Goal: Task Accomplishment & Management: Complete application form

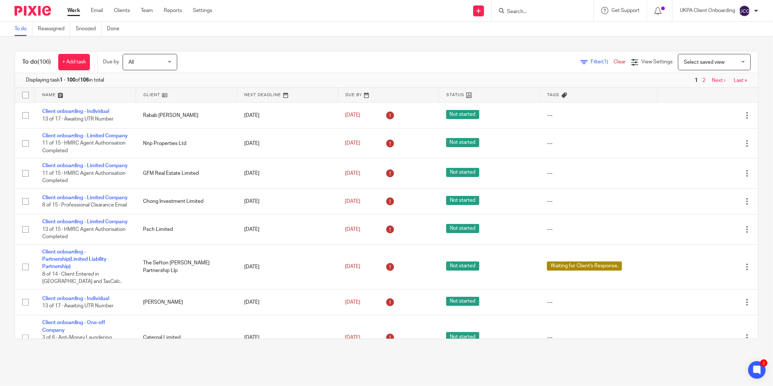
click at [518, 10] on input "Search" at bounding box center [539, 12] width 66 height 7
paste input "Trustees of Mistry Family Trust"
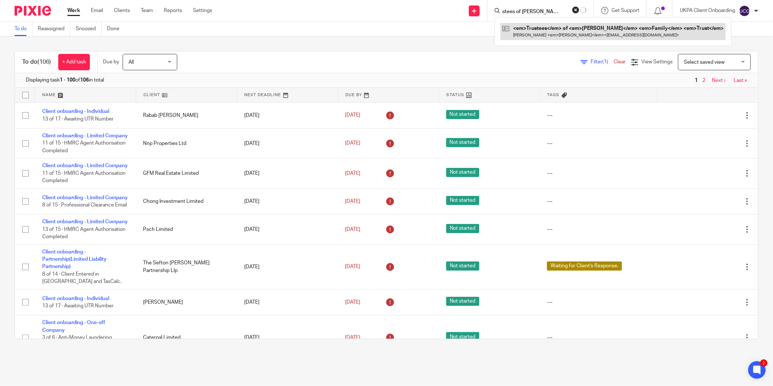
type input "Trustees of Mistry Family Trust"
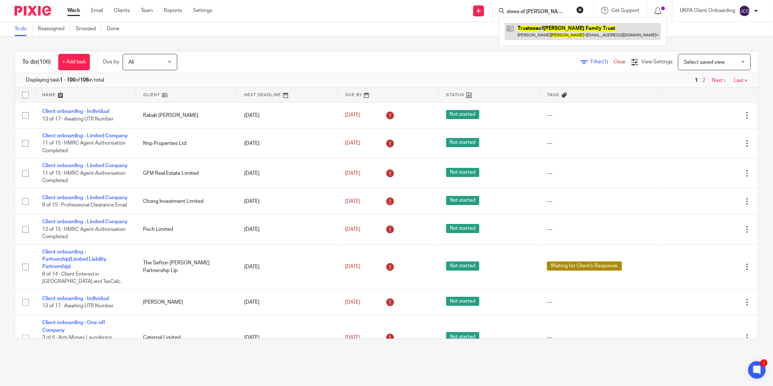
scroll to position [0, 0]
click at [547, 27] on link at bounding box center [583, 31] width 156 height 17
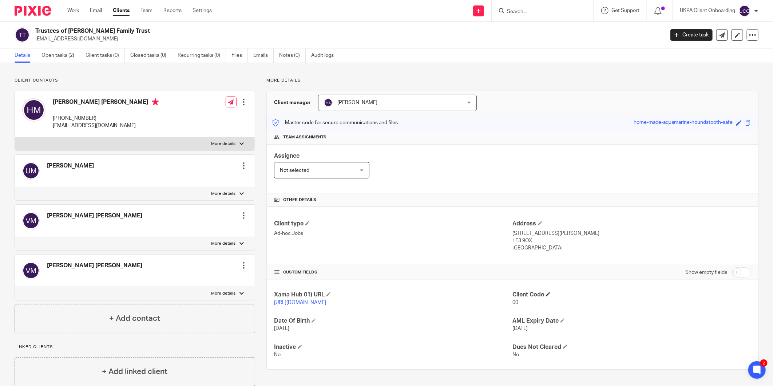
click at [548, 295] on h4 "Client Code" at bounding box center [631, 295] width 238 height 8
click at [547, 294] on span at bounding box center [548, 294] width 4 height 4
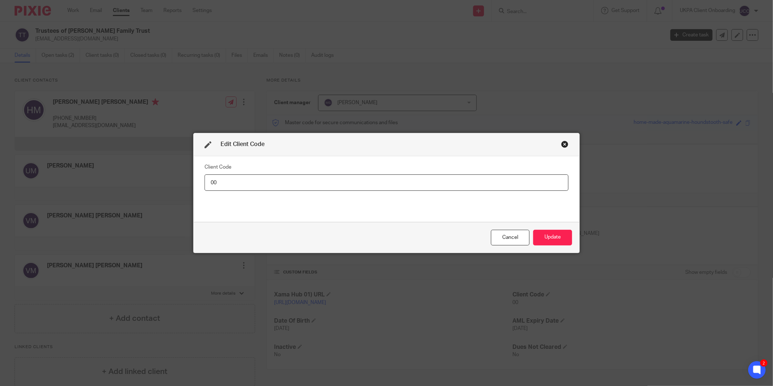
click at [526, 185] on input "00" at bounding box center [387, 182] width 364 height 16
type input "TRU004"
click at [547, 241] on button "Update" at bounding box center [552, 238] width 39 height 16
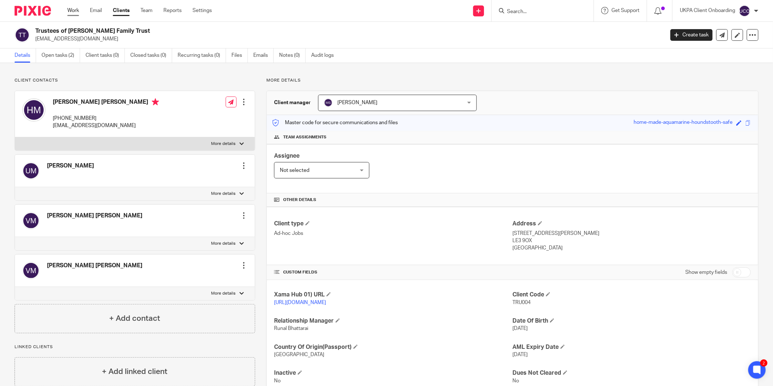
click at [67, 6] on div "Work Email Clients Team Reports Settings Work Email Clients Team Reports Settin…" at bounding box center [141, 10] width 163 height 21
click at [70, 10] on link "Work" at bounding box center [73, 10] width 12 height 7
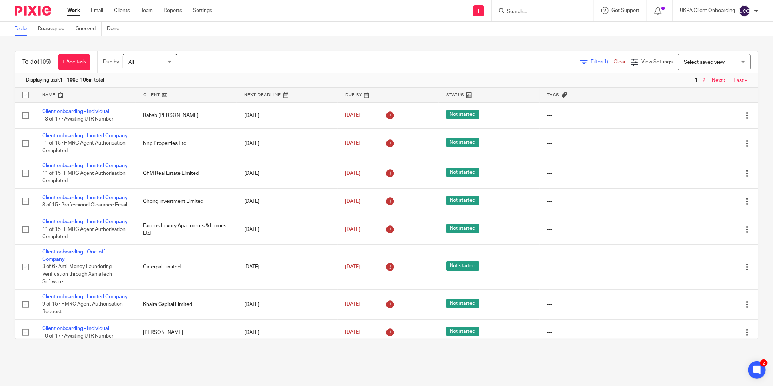
click at [529, 10] on input "Search" at bounding box center [539, 12] width 66 height 7
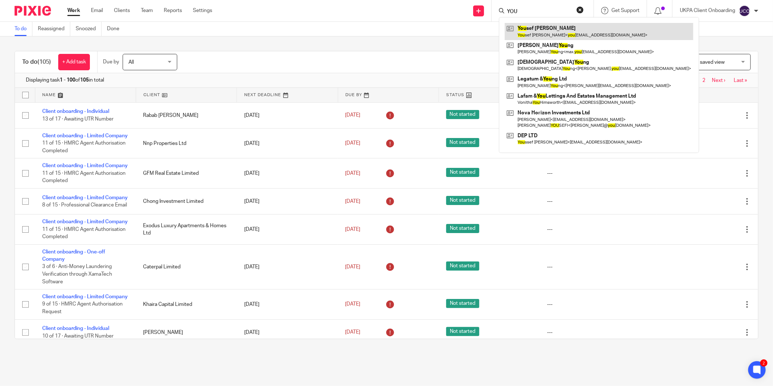
type input "YOU"
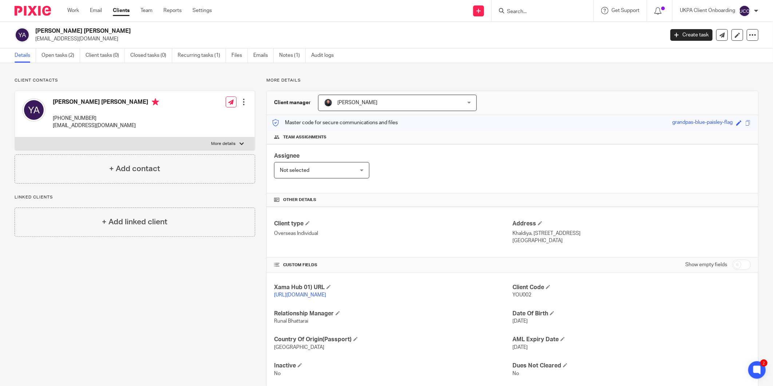
click at [45, 38] on p "yousef.alali1@gmail.com" at bounding box center [347, 38] width 624 height 7
copy main "yousef.alali1@gmail.com Create task Update from Companies House Export data Mer…"
click at [480, 12] on icon at bounding box center [478, 11] width 4 height 4
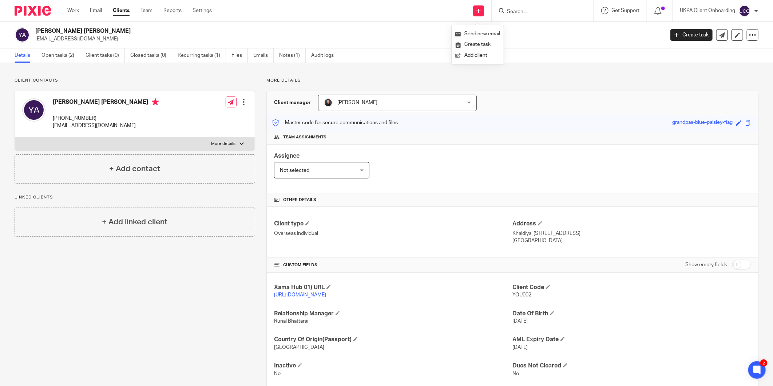
click at [526, 11] on input "Search" at bounding box center [539, 12] width 66 height 7
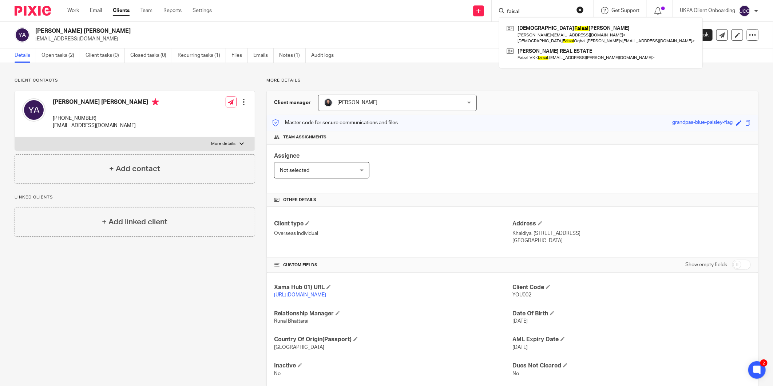
type input "faisal"
click at [569, 233] on p "Khaldiya, Block 4, St. 42, house 18, State of Kuwait" at bounding box center [631, 233] width 238 height 7
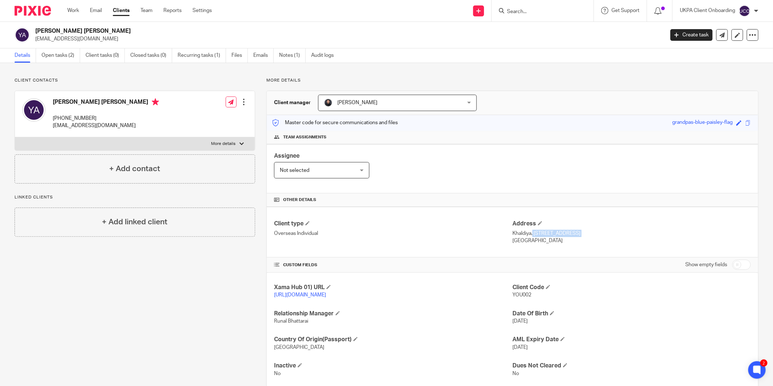
click at [569, 233] on p "Khaldiya, Block 4, St. 42, house 18, State of Kuwait" at bounding box center [631, 233] width 238 height 7
copy div "Khaldiya, Block 4, St. 42, house 18, State of Kuwait"
click at [82, 117] on p "+965-9998-7775" at bounding box center [106, 118] width 106 height 7
click at [82, 117] on p "[PHONE_NUMBER]" at bounding box center [106, 118] width 106 height 7
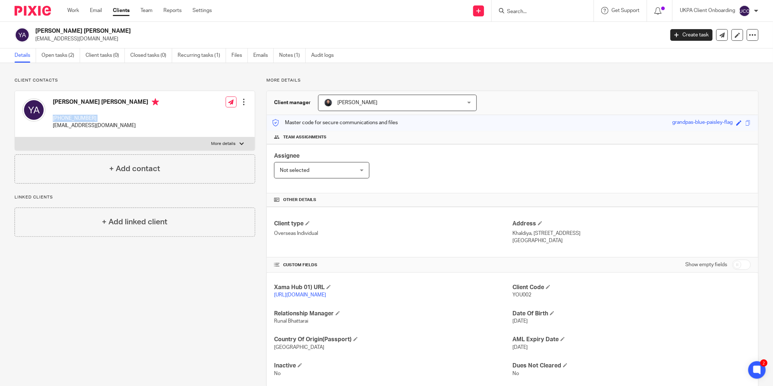
copy div "[PHONE_NUMBER]"
click at [540, 231] on p "Khaldiya, [STREET_ADDRESS]" at bounding box center [631, 233] width 238 height 7
copy div "Khaldiya, [STREET_ADDRESS]"
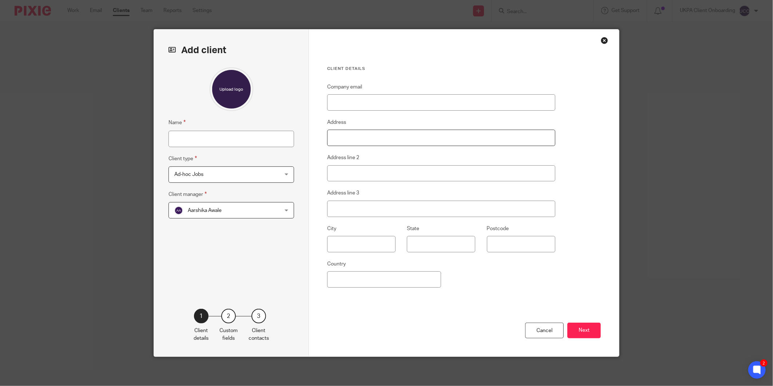
click at [370, 143] on input "Address" at bounding box center [441, 138] width 228 height 16
paste input "Khaldiya, [STREET_ADDRESS]"
drag, startPoint x: 454, startPoint y: 140, endPoint x: 411, endPoint y: 136, distance: 43.9
click at [411, 136] on input "Khaldiya, [STREET_ADDRESS]" at bounding box center [441, 138] width 228 height 16
click at [424, 140] on input "[STREET_ADDRESS]," at bounding box center [441, 138] width 228 height 16
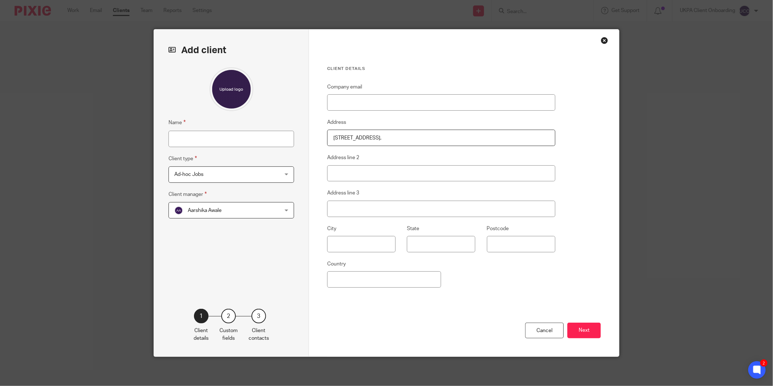
type input "Khaldiya, [STREET_ADDRESS]"
type input "[EMAIL_ADDRESS][DOMAIN_NAME]"
type input "State of [GEOGRAPHIC_DATA]"
type input "[GEOGRAPHIC_DATA]"
type input "Khaldiya, [STREET_ADDRESS]"
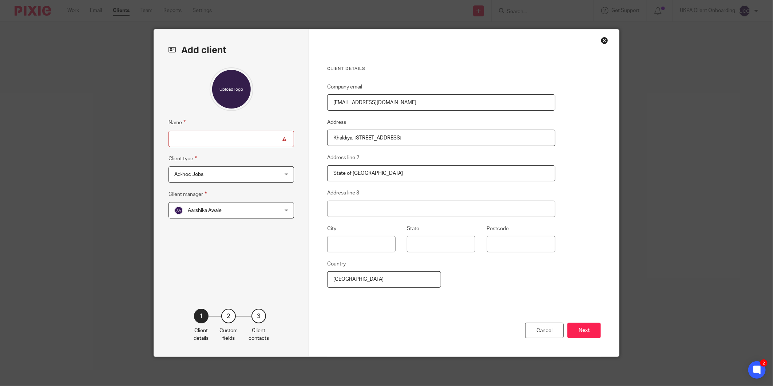
click at [379, 108] on input "[EMAIL_ADDRESS][DOMAIN_NAME]" at bounding box center [441, 102] width 228 height 16
paste input "faceill@hot"
type input "[EMAIL_ADDRESS][DOMAIN_NAME]"
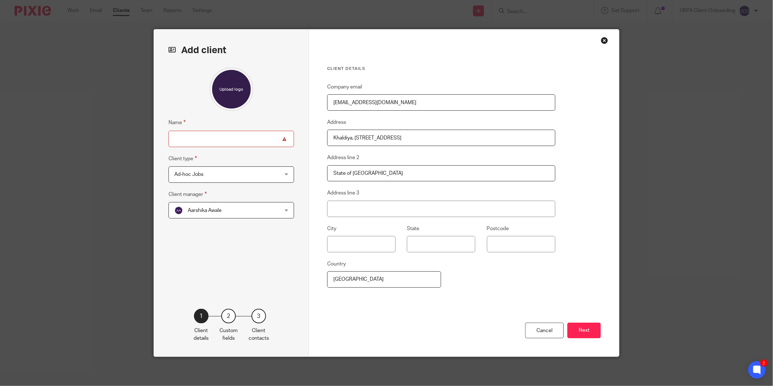
click at [205, 140] on input "Name" at bounding box center [232, 139] width 126 height 16
click at [203, 177] on span "Ad-hoc Jobs" at bounding box center [221, 174] width 95 height 15
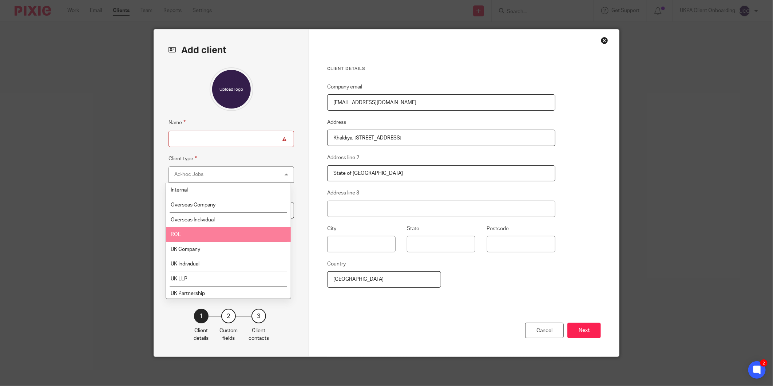
scroll to position [63, 0]
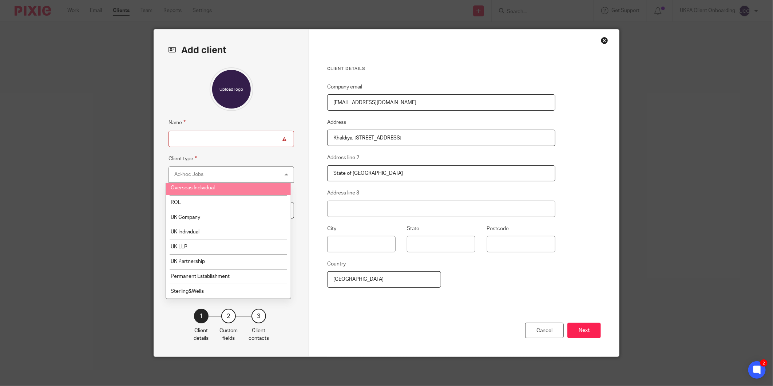
click at [210, 185] on span "Overseas Individual" at bounding box center [193, 187] width 44 height 5
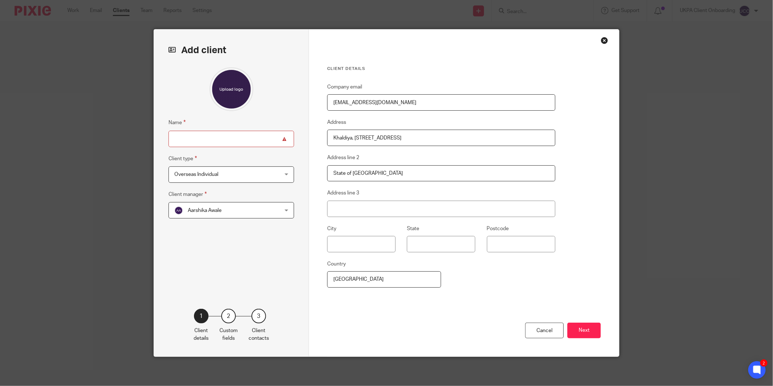
click at [186, 219] on div "Name Client type Overseas Individual Overseas Individual Ad-hoc Jobs Charity In…" at bounding box center [232, 176] width 126 height 219
click at [190, 214] on span "Aarshika Awale" at bounding box center [221, 209] width 95 height 15
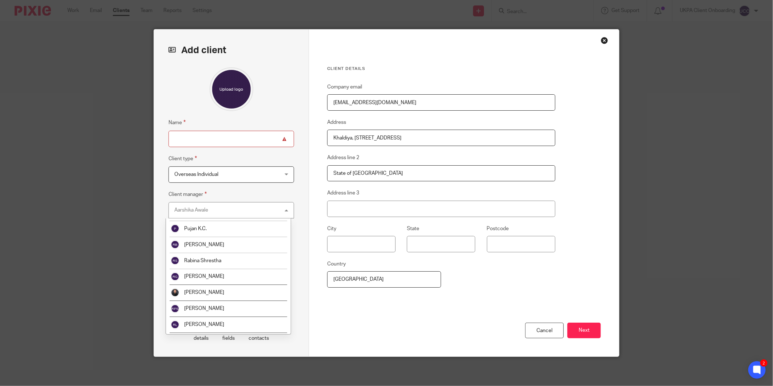
scroll to position [809, 0]
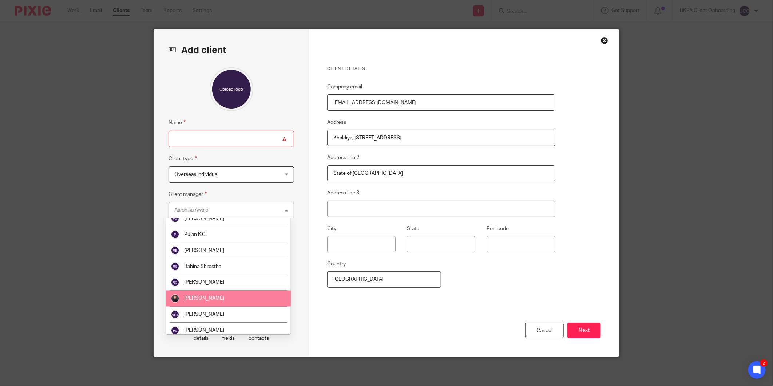
click at [215, 294] on li "[PERSON_NAME]" at bounding box center [228, 298] width 125 height 16
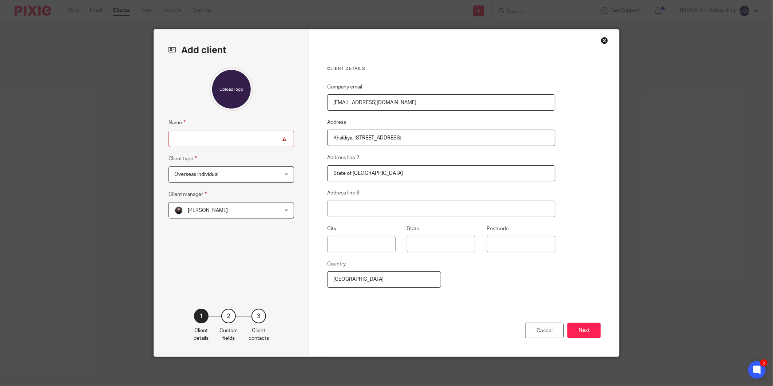
click at [356, 101] on input "[EMAIL_ADDRESS][DOMAIN_NAME]" at bounding box center [441, 102] width 228 height 16
click at [237, 131] on input "Name" at bounding box center [232, 139] width 126 height 16
type input "[PERSON_NAME] [PERSON_NAME]"
click at [588, 328] on button "Next" at bounding box center [583, 330] width 33 height 16
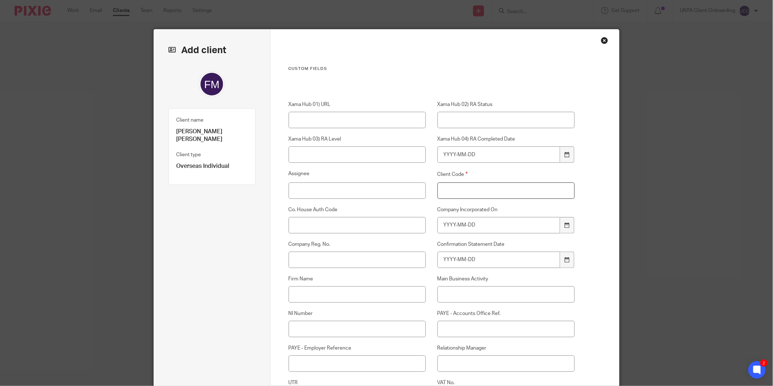
click at [462, 190] on input "Client Code" at bounding box center [506, 190] width 138 height 16
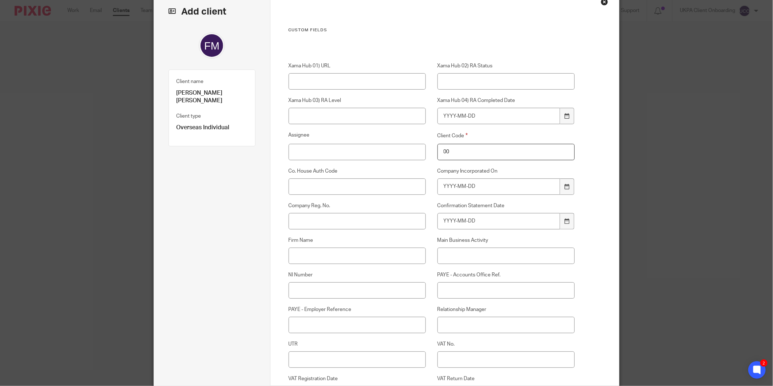
scroll to position [121, 0]
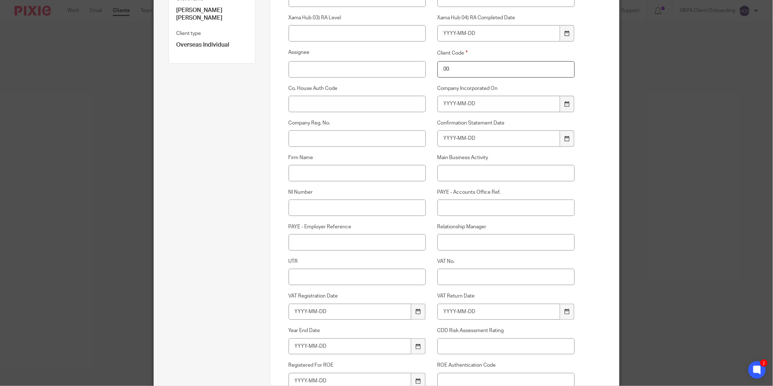
type input "00"
click at [466, 237] on input "Relationship Manager" at bounding box center [506, 242] width 138 height 16
type input "Runal Bhattarai"
click at [345, 280] on input "UTR" at bounding box center [358, 277] width 138 height 16
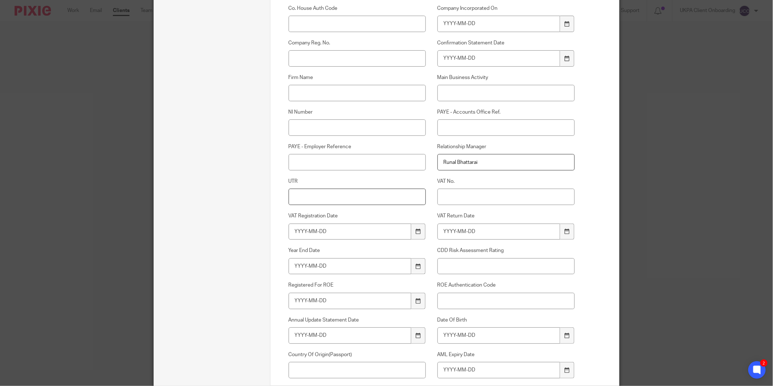
scroll to position [202, 0]
click at [443, 332] on input "Date Of Birth" at bounding box center [498, 334] width 123 height 16
type input "1981-09-15"
click at [454, 363] on input "AML Expiry Date" at bounding box center [498, 369] width 123 height 16
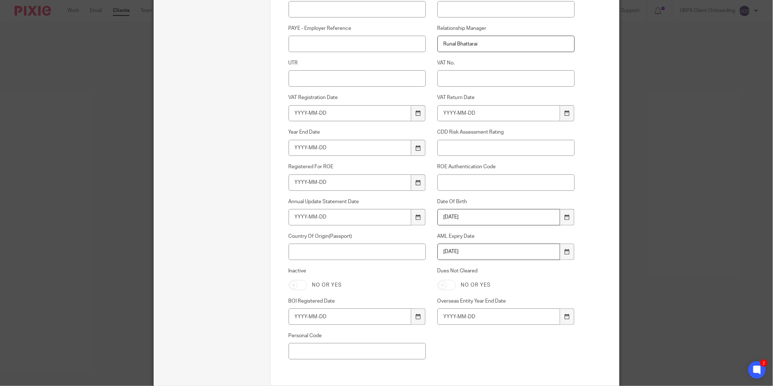
scroll to position [323, 0]
type input "2027-09-11"
click at [337, 252] on input "Country Of Origin(Passport)" at bounding box center [358, 248] width 138 height 16
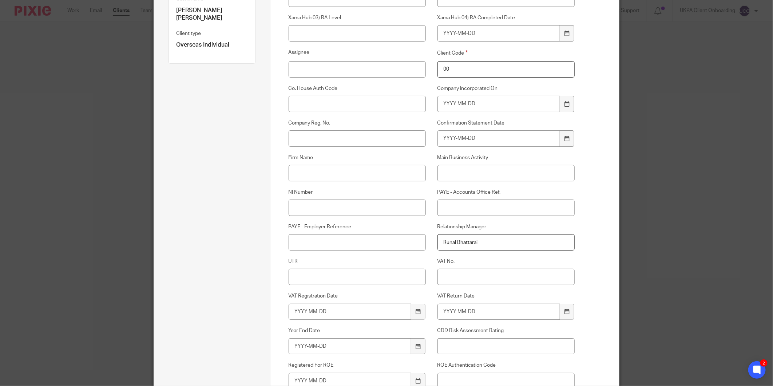
scroll to position [81, 0]
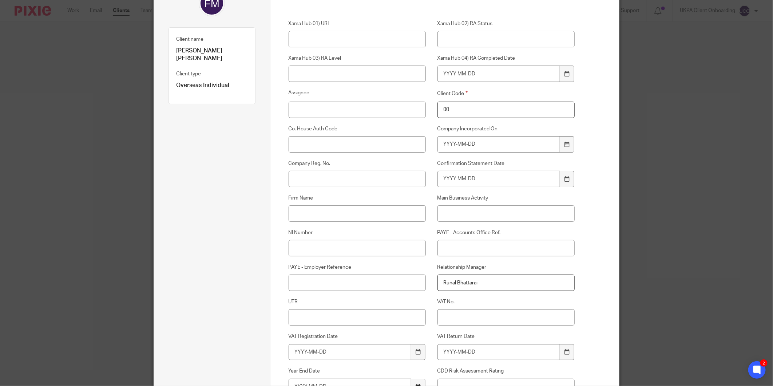
type input "Kuwait"
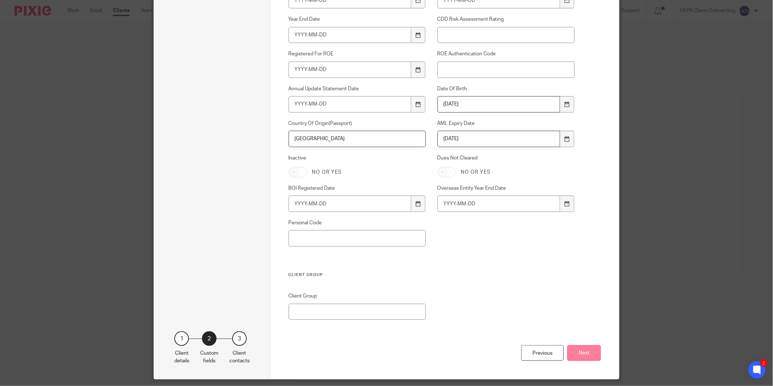
scroll to position [455, 0]
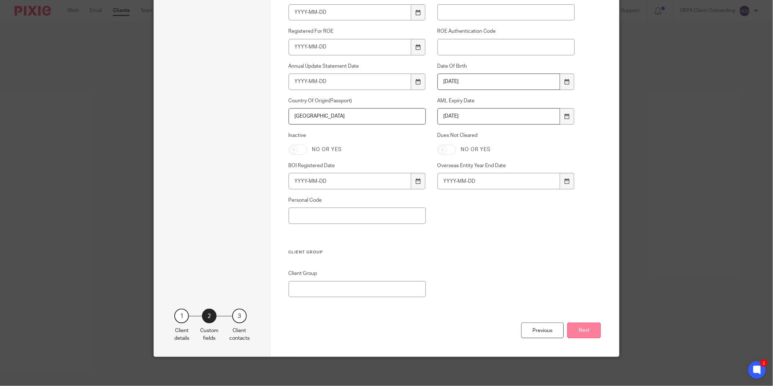
click at [579, 332] on button "Next" at bounding box center [583, 330] width 33 height 16
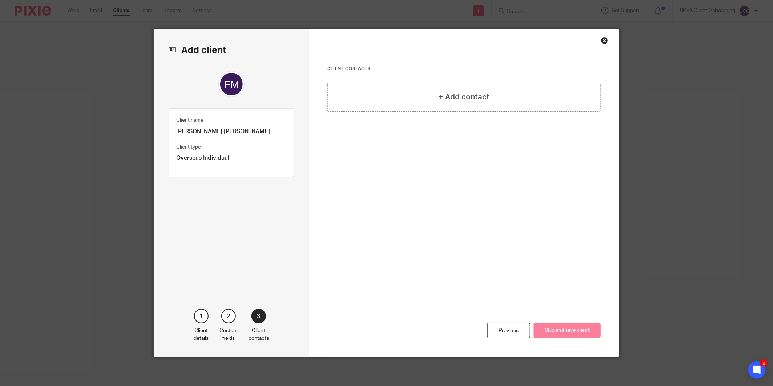
scroll to position [0, 0]
click at [471, 98] on h4 "+ Add contact" at bounding box center [464, 96] width 51 height 11
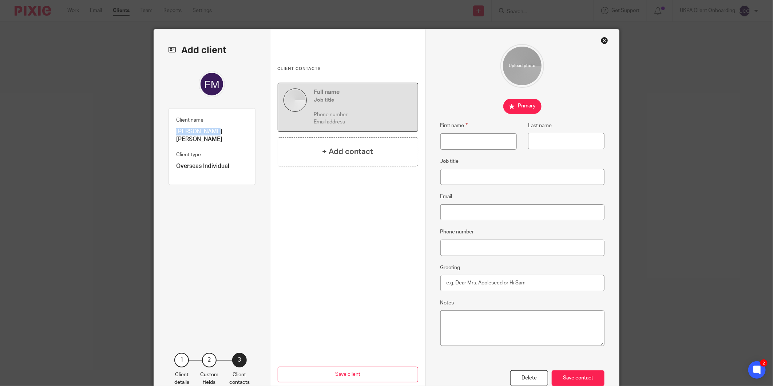
drag, startPoint x: 205, startPoint y: 132, endPoint x: 162, endPoint y: 132, distance: 43.0
click at [162, 132] on div "Add client Client name Faisal M Y A Alali Client type Overseas Individual 1 Cli…" at bounding box center [212, 214] width 116 height 371
copy p "Faisal M Y A"
click at [465, 141] on input "First name" at bounding box center [478, 141] width 76 height 16
paste input "Faisal M Y A"
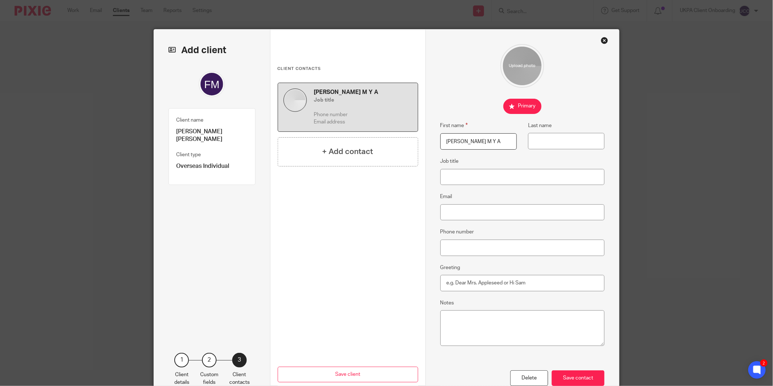
type input "Faisal M Y A"
click at [213, 131] on p "[PERSON_NAME] [PERSON_NAME]" at bounding box center [212, 136] width 72 height 16
copy p "Alali"
click at [533, 142] on input "Last name" at bounding box center [566, 141] width 76 height 16
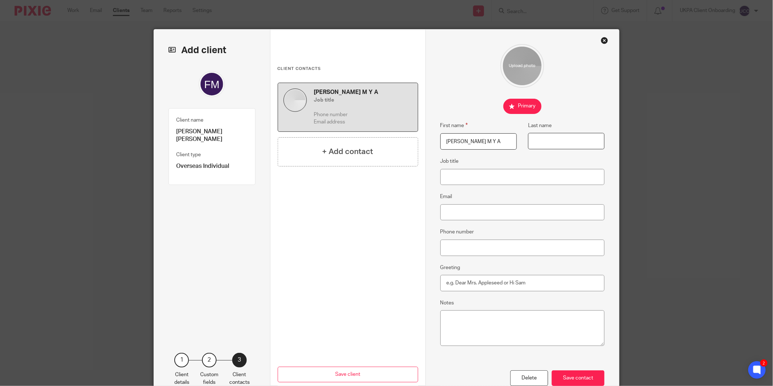
paste input "Alali"
type input "Alali"
click at [487, 202] on fieldset "Email" at bounding box center [522, 206] width 165 height 28
click at [481, 209] on input "Email" at bounding box center [522, 212] width 165 height 16
paste input "[EMAIL_ADDRESS][DOMAIN_NAME]"
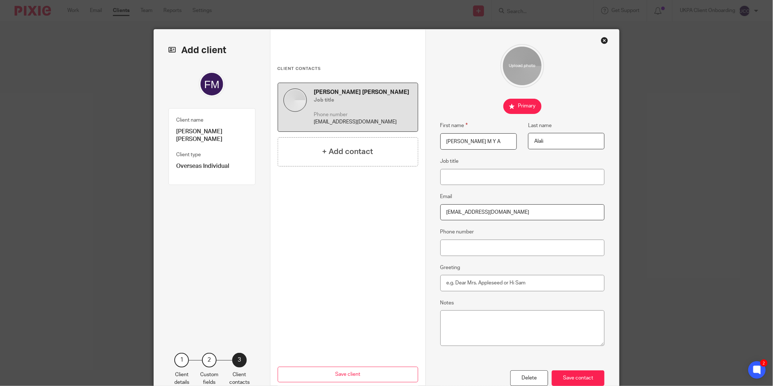
type input "[EMAIL_ADDRESS][DOMAIN_NAME]"
click at [473, 175] on input "Job title" at bounding box center [522, 177] width 165 height 16
click at [460, 255] on input "Phone number" at bounding box center [522, 247] width 165 height 16
paste input "+965-9998-7775"
type input "+965-9998-7775"
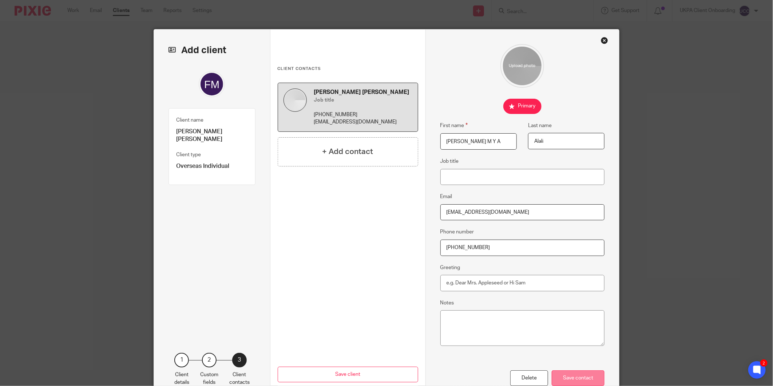
click at [582, 375] on div "Save contact" at bounding box center [578, 378] width 53 height 16
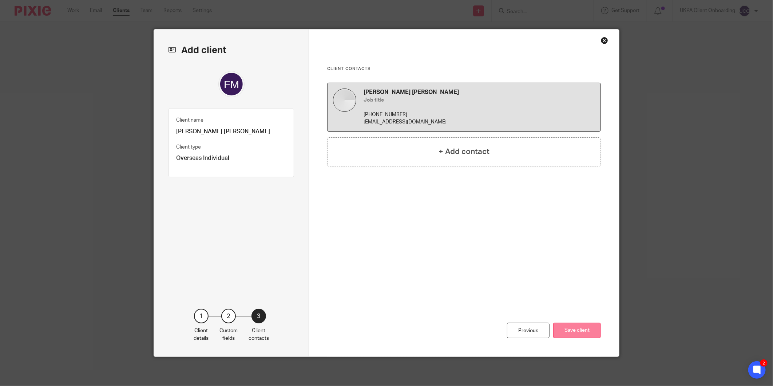
click at [584, 330] on button "Save client" at bounding box center [577, 330] width 48 height 16
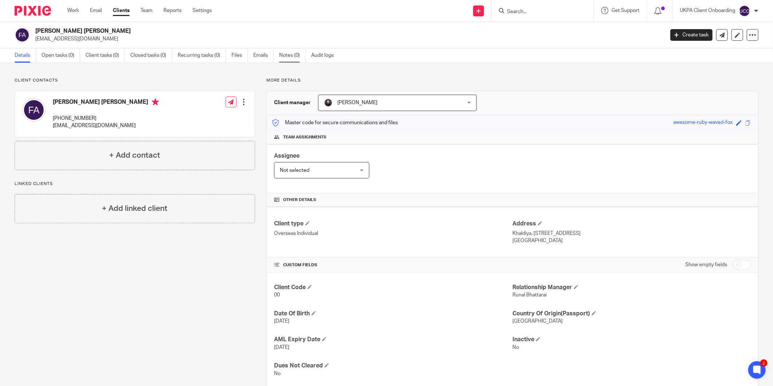
click at [286, 55] on link "Notes (0)" at bounding box center [292, 55] width 27 height 14
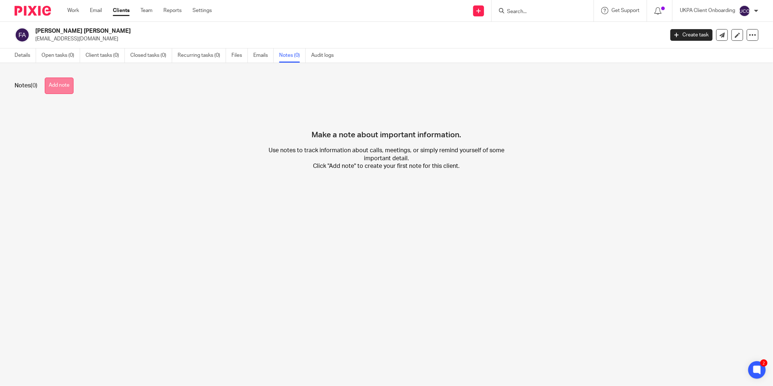
click at [64, 88] on button "Add note" at bounding box center [59, 86] width 29 height 16
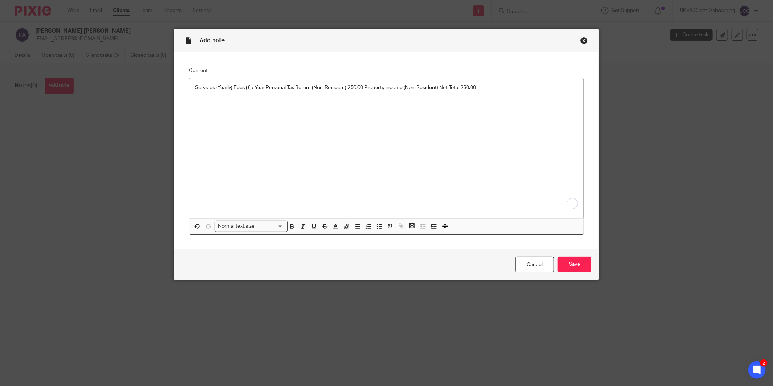
click at [568, 274] on div "Cancel Save" at bounding box center [386, 264] width 424 height 31
click at [568, 272] on input "Save" at bounding box center [575, 265] width 34 height 16
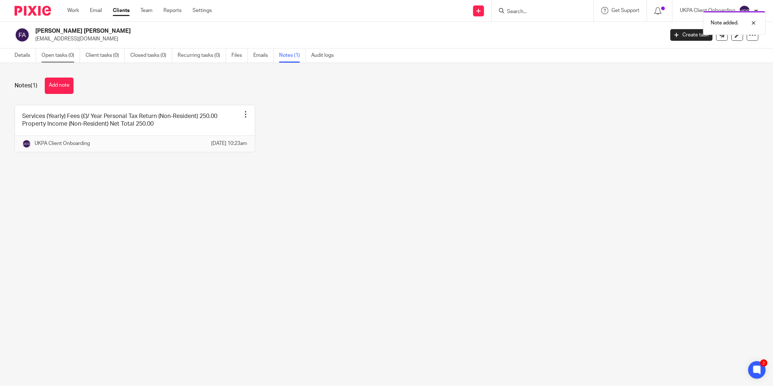
click at [66, 50] on link "Open tasks (0)" at bounding box center [60, 55] width 39 height 14
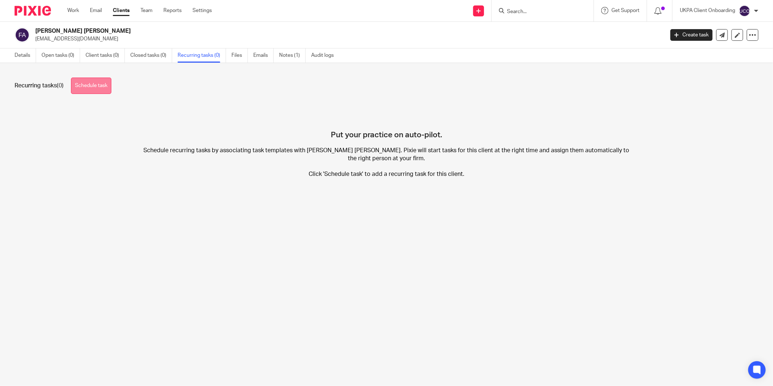
click at [95, 85] on link "Schedule task" at bounding box center [91, 86] width 40 height 16
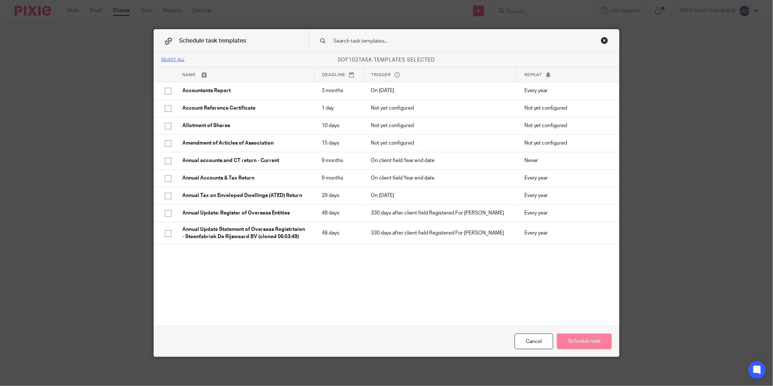
click at [354, 41] on input "text" at bounding box center [453, 41] width 240 height 8
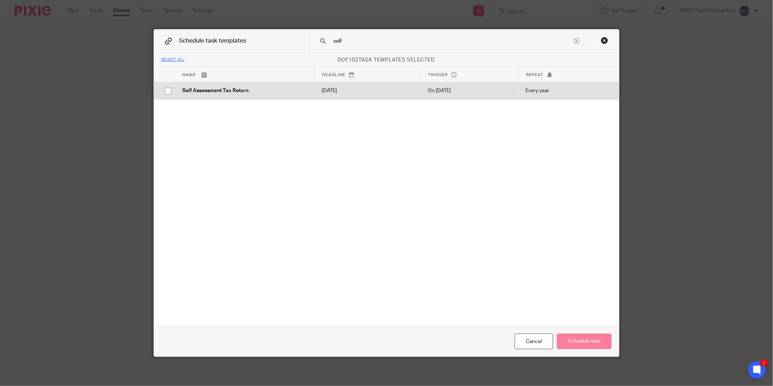
type input "self"
click at [348, 86] on td "2026-01-31" at bounding box center [367, 90] width 106 height 17
checkbox input "true"
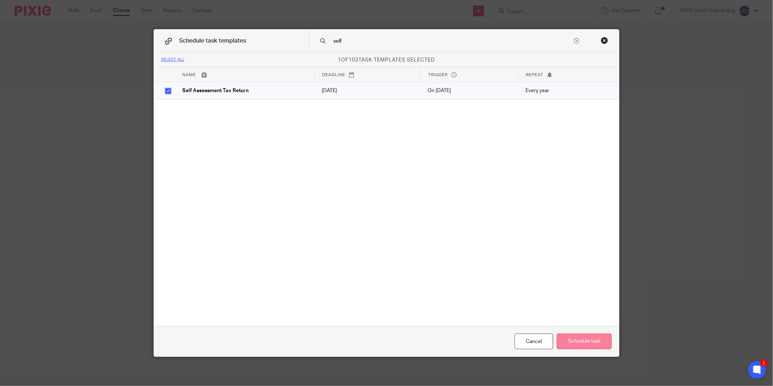
click at [585, 338] on button "Schedule task" at bounding box center [584, 341] width 55 height 16
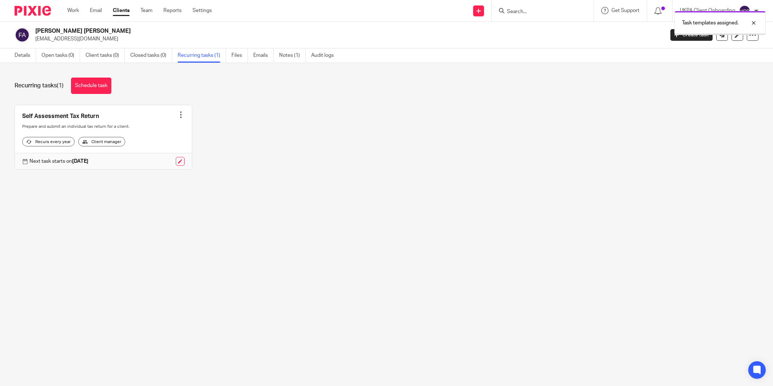
click at [60, 55] on link "Open tasks (0)" at bounding box center [60, 55] width 39 height 14
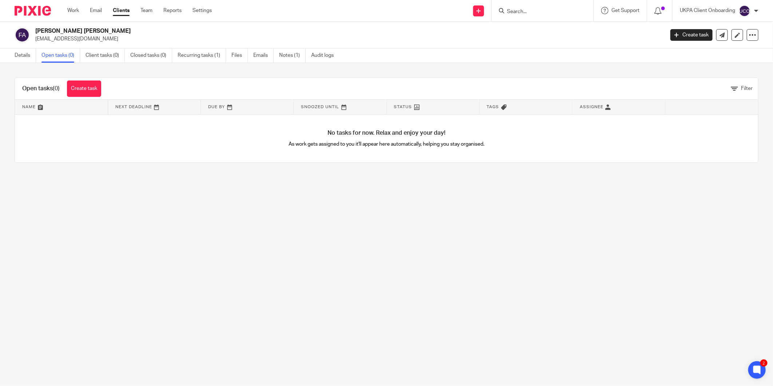
click at [512, 10] on input "Search" at bounding box center [539, 12] width 66 height 7
paste input "levels heritage"
type input "levels heritage"
click at [84, 82] on link "Create task" at bounding box center [84, 88] width 34 height 16
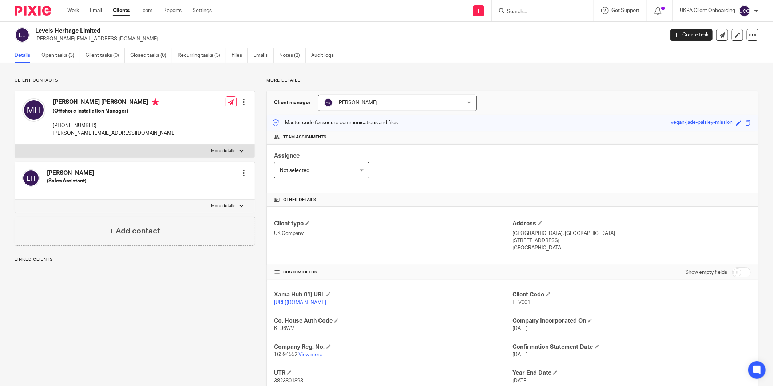
click at [520, 303] on span "LEV001" at bounding box center [521, 302] width 18 height 5
copy span "LEV001"
click at [49, 55] on link "Open tasks (3)" at bounding box center [60, 55] width 39 height 14
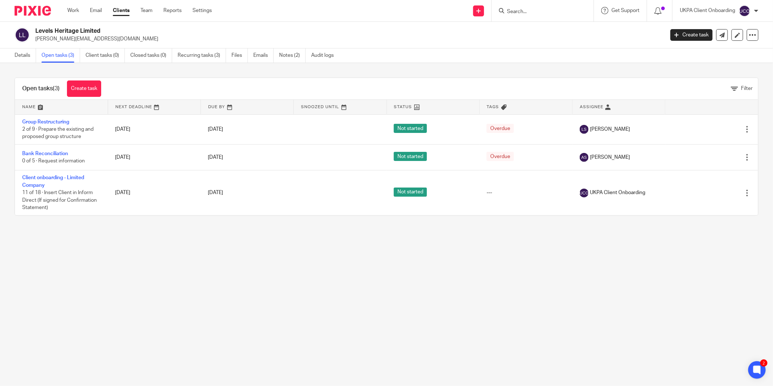
click at [74, 27] on h2 "Levels Heritage Limited" at bounding box center [284, 31] width 499 height 8
copy div "Levels Heritage Limited"
click at [292, 55] on link "Notes (2)" at bounding box center [292, 55] width 27 height 14
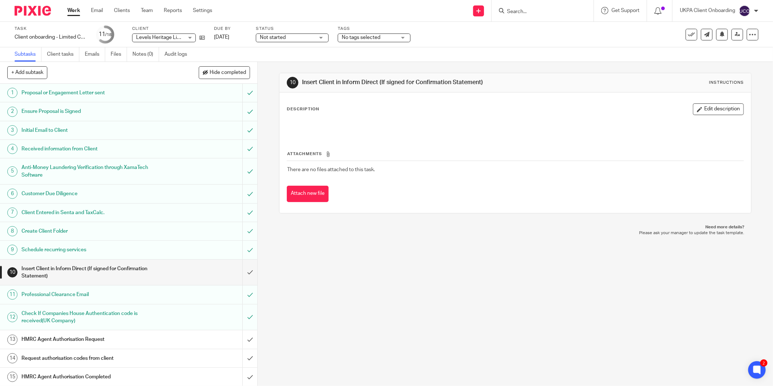
click at [205, 36] on div "Task Client onboarding - Limited Company Save Client onboarding - Limited Compa…" at bounding box center [325, 34] width 620 height 17
click at [203, 38] on icon at bounding box center [201, 37] width 5 height 5
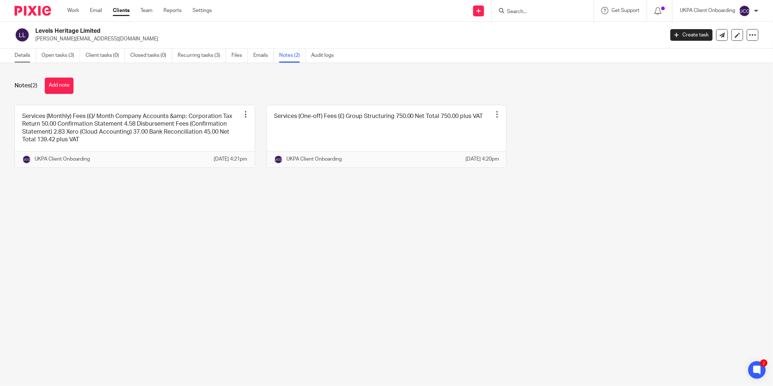
click at [30, 58] on link "Details" at bounding box center [25, 55] width 21 height 14
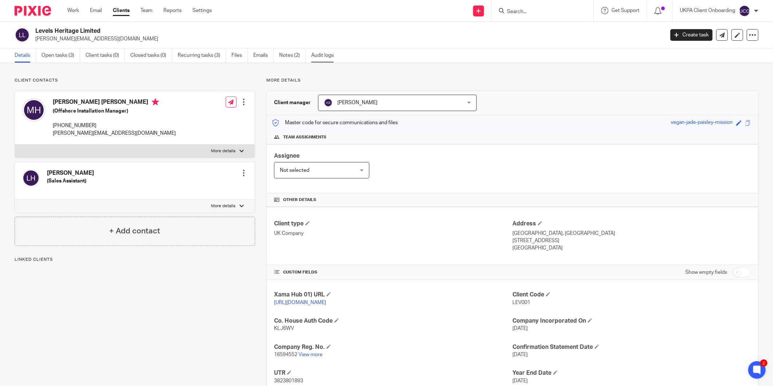
click at [337, 54] on link "Audit logs" at bounding box center [325, 55] width 28 height 14
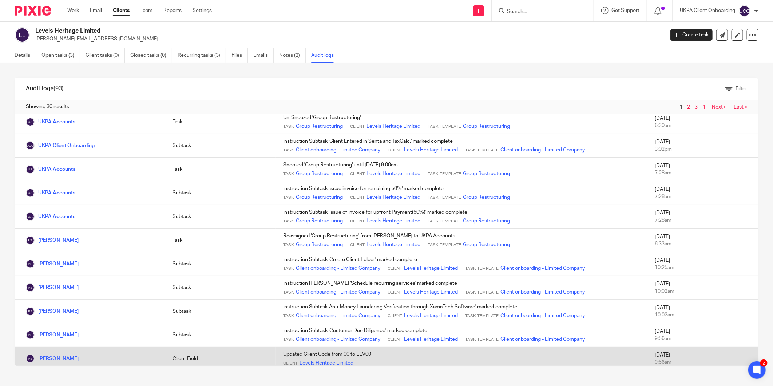
scroll to position [242, 0]
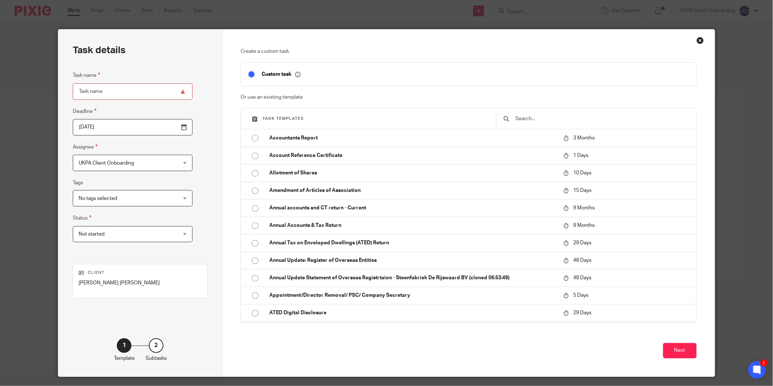
click at [517, 117] on input "text" at bounding box center [602, 119] width 174 height 8
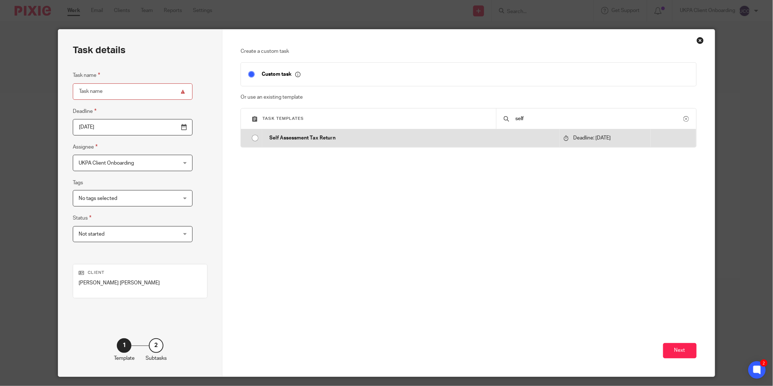
type input "self"
click at [435, 141] on p "Self Assessment Tax Return" at bounding box center [412, 137] width 286 height 7
type input "2026-01-31"
type input "Self Assessment Tax Return"
checkbox input "false"
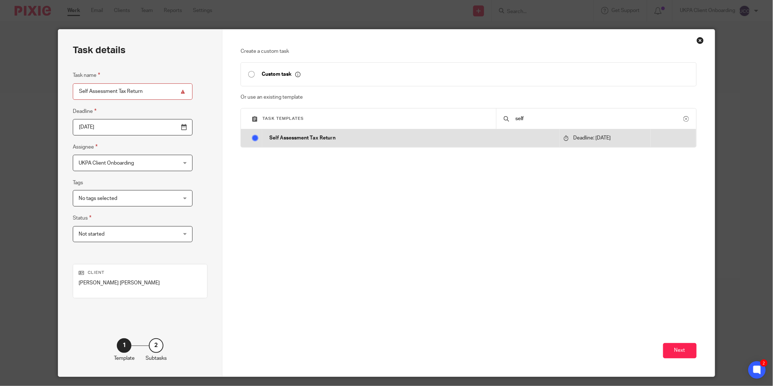
radio input "true"
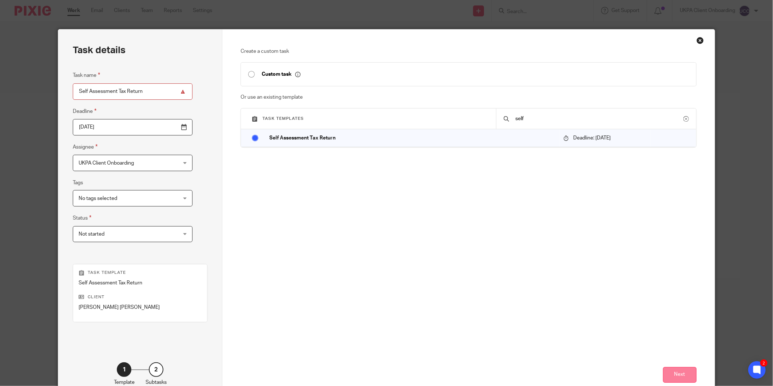
click at [676, 374] on button "Next" at bounding box center [679, 375] width 33 height 16
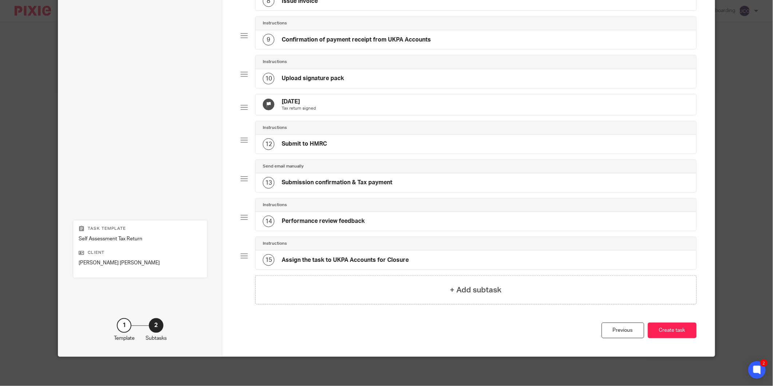
scroll to position [355, 0]
click at [681, 333] on button "Create task" at bounding box center [672, 330] width 49 height 16
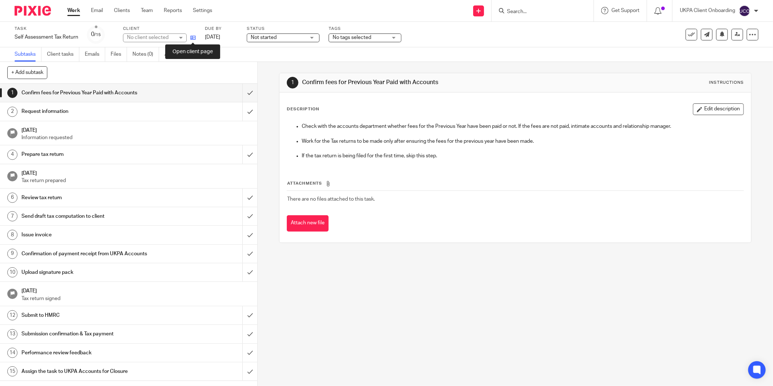
click at [193, 37] on icon at bounding box center [192, 37] width 5 height 5
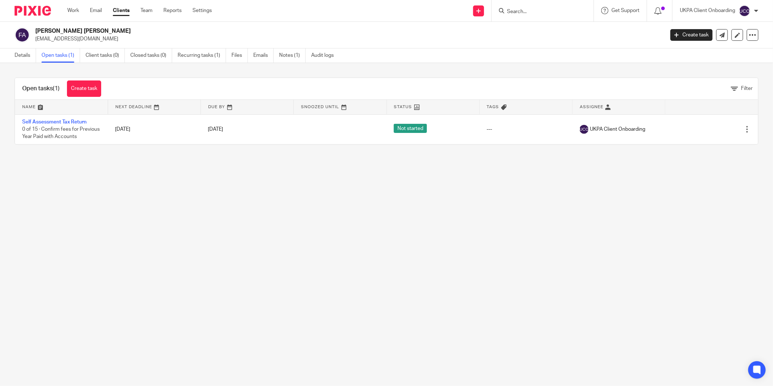
click at [88, 93] on link "Create task" at bounding box center [84, 88] width 34 height 16
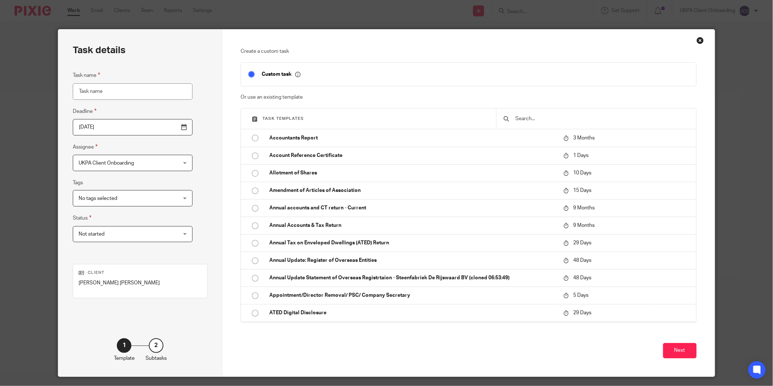
click at [543, 110] on div "Create a custom task Custom task Or use an existing template Task templates Acc…" at bounding box center [469, 192] width 456 height 289
click at [529, 121] on input "text" at bounding box center [602, 119] width 174 height 8
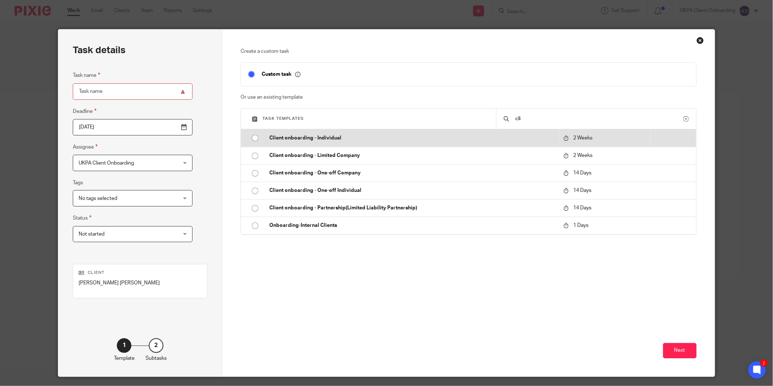
type input "cli"
click at [606, 137] on p "2 Weeks" at bounding box center [605, 138] width 84 height 8
type input "2025-10-03"
type input "Client onboarding - Individual"
checkbox input "false"
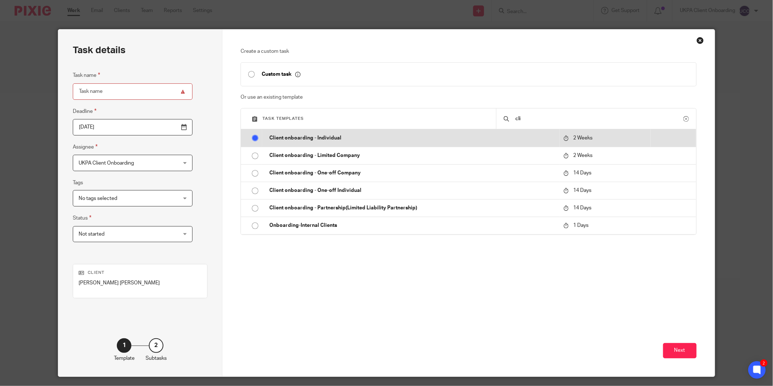
radio input "true"
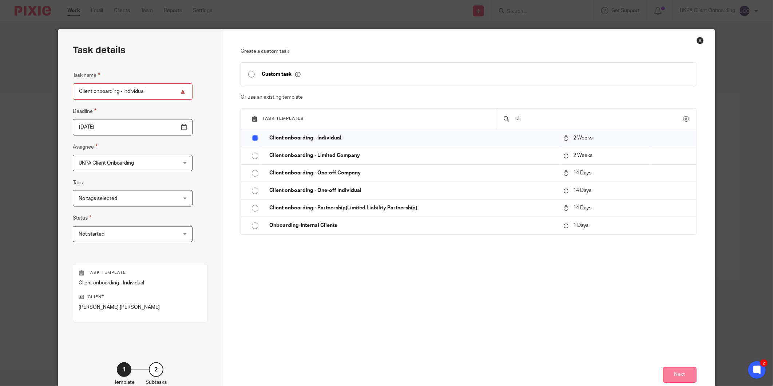
click at [664, 377] on button "Next" at bounding box center [679, 375] width 33 height 16
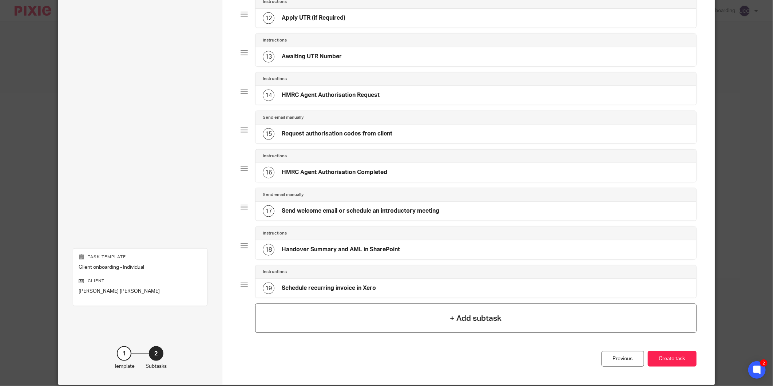
scroll to position [527, 0]
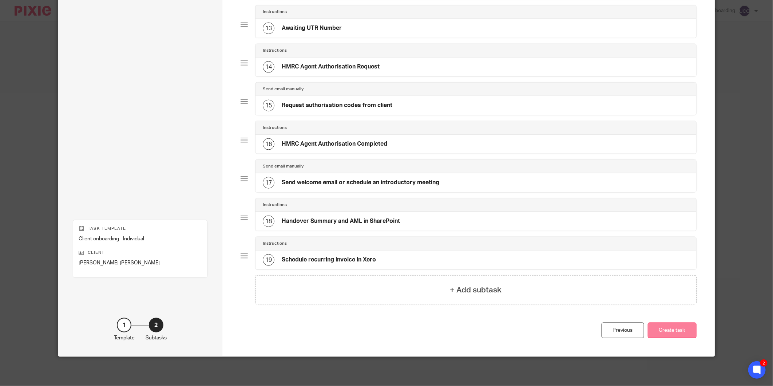
click at [672, 325] on button "Create task" at bounding box center [672, 330] width 49 height 16
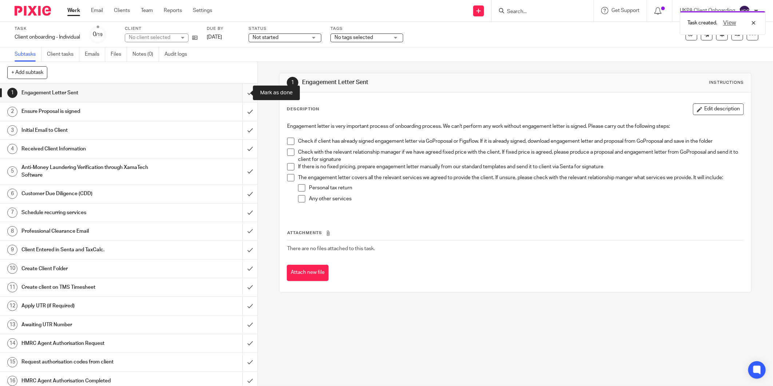
click at [239, 90] on input "submit" at bounding box center [128, 93] width 257 height 18
click at [241, 110] on input "submit" at bounding box center [128, 111] width 257 height 18
click at [241, 130] on input "submit" at bounding box center [128, 130] width 257 height 18
